Goal: Browse casually: Explore the website without a specific task or goal

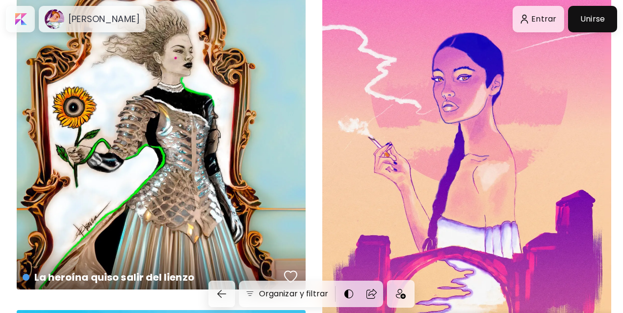
scroll to position [5934, 0]
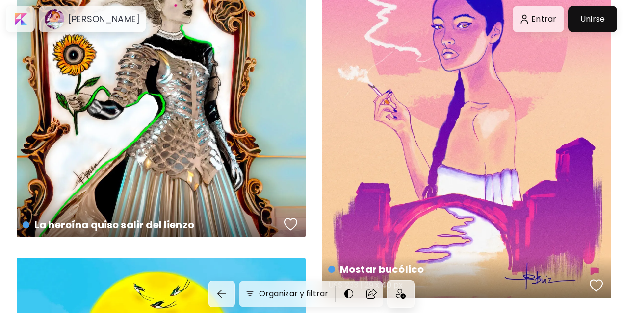
click at [492, 111] on div "Mostar bucólico US$ 233 | 29 x 40 px" at bounding box center [466, 94] width 289 height 409
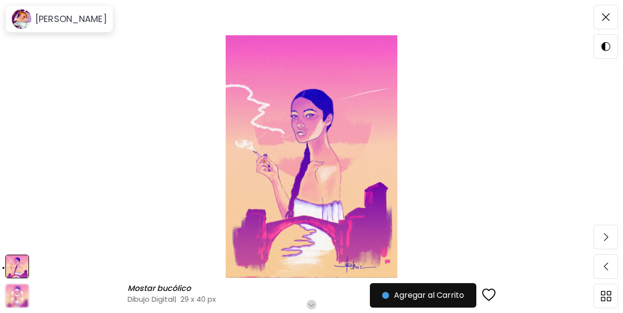
click at [362, 152] on img at bounding box center [311, 156] width 540 height 243
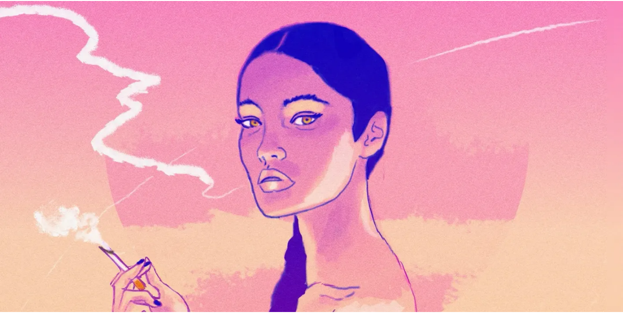
scroll to position [196, 0]
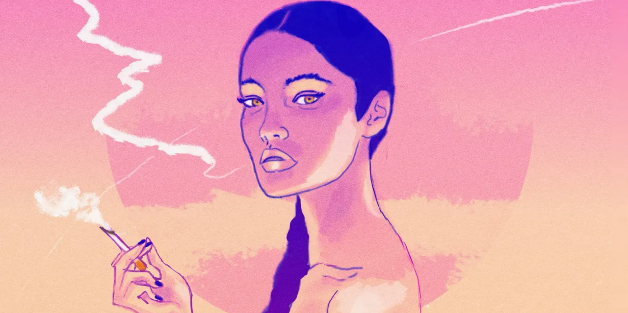
click at [366, 205] on img at bounding box center [314, 248] width 628 height 889
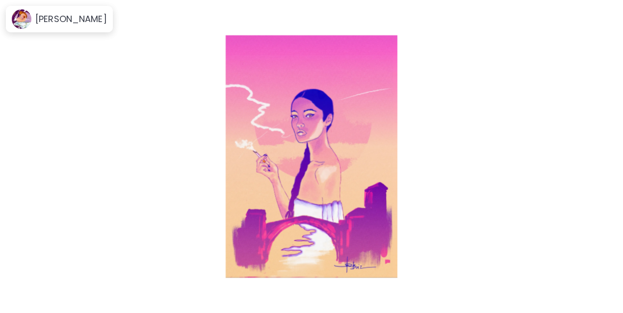
click at [499, 123] on img at bounding box center [311, 156] width 540 height 243
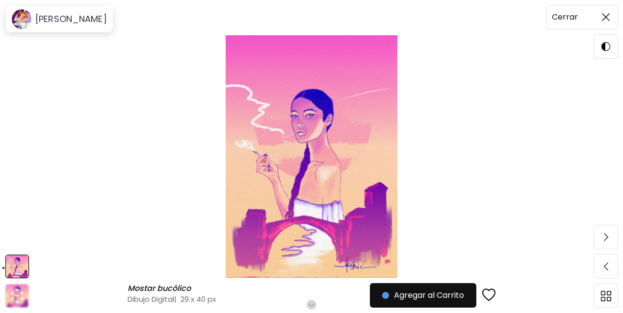
click at [609, 17] on img at bounding box center [606, 17] width 8 height 8
click at [31, 19] on image at bounding box center [22, 19] width 20 height 20
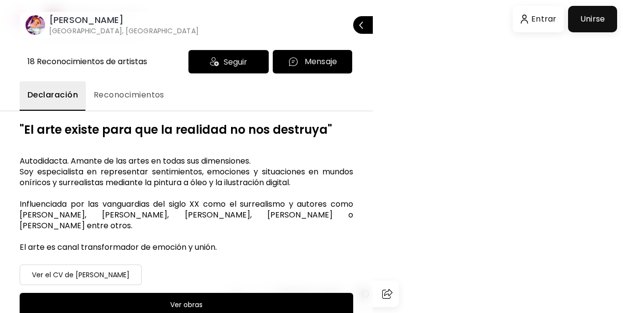
scroll to position [5886, 0]
